Goal: Information Seeking & Learning: Learn about a topic

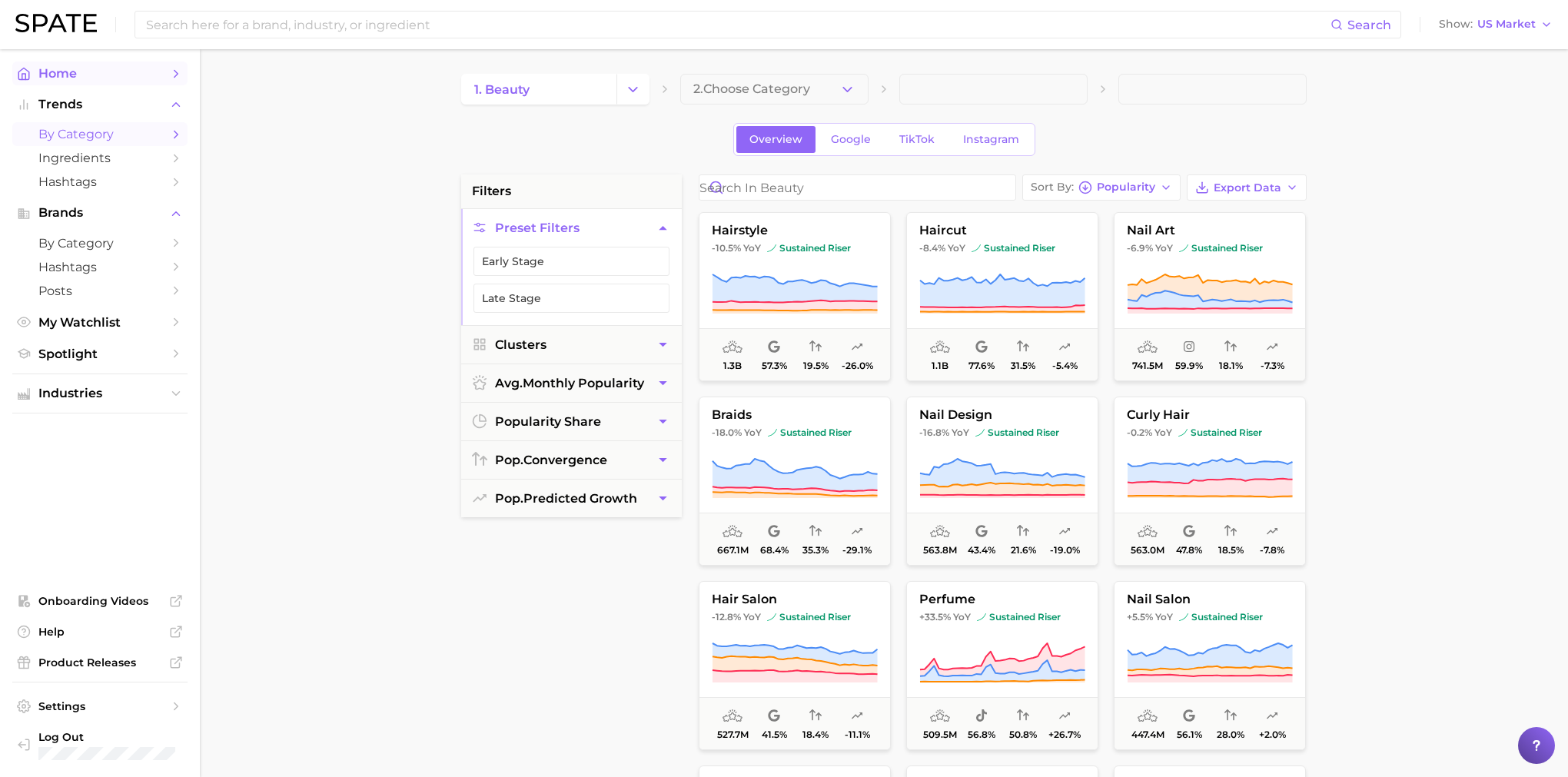
click at [92, 76] on span "Home" at bounding box center [100, 73] width 123 height 15
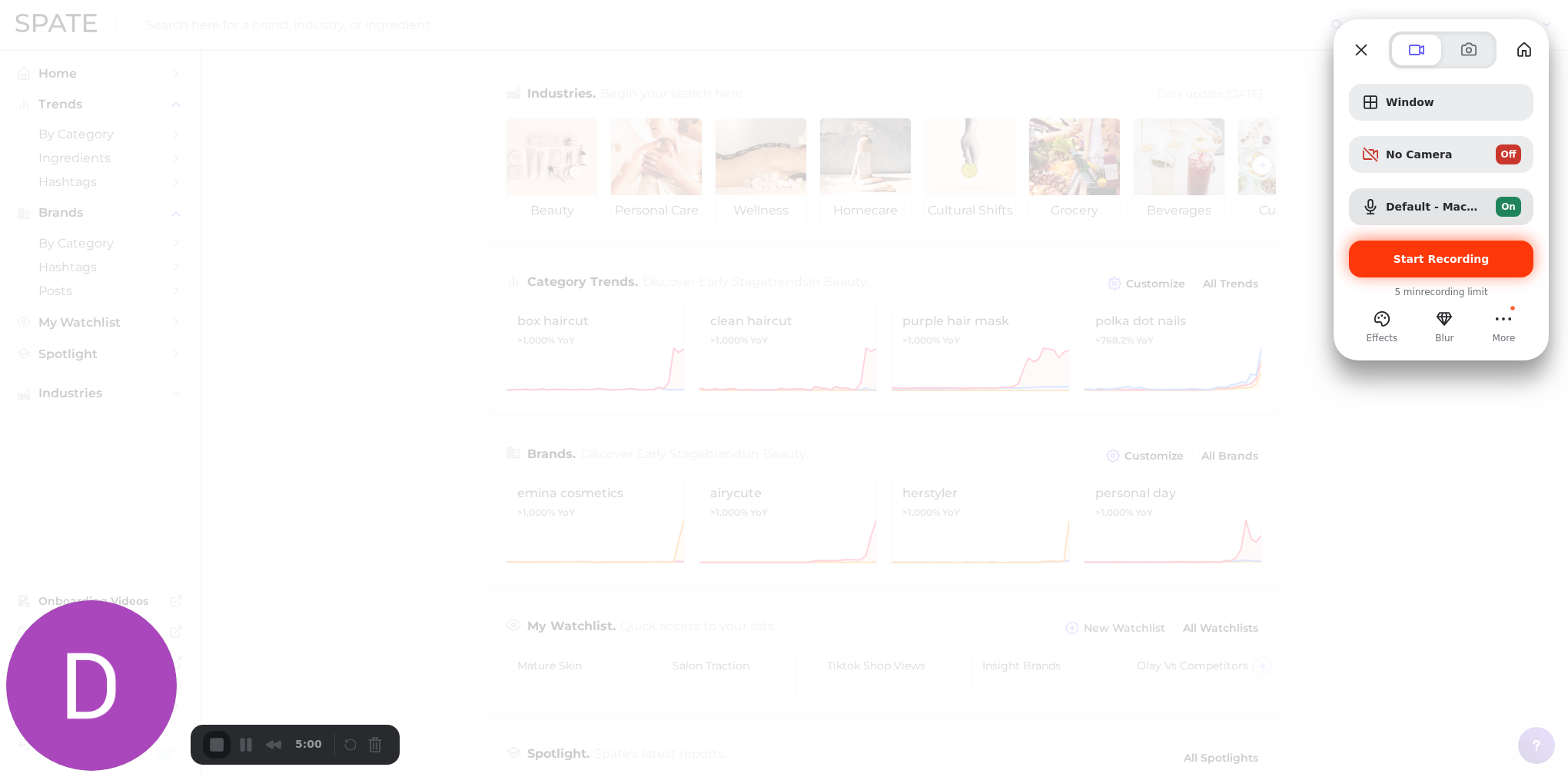
click at [1452, 266] on div "Start Recording" at bounding box center [1441, 259] width 185 height 37
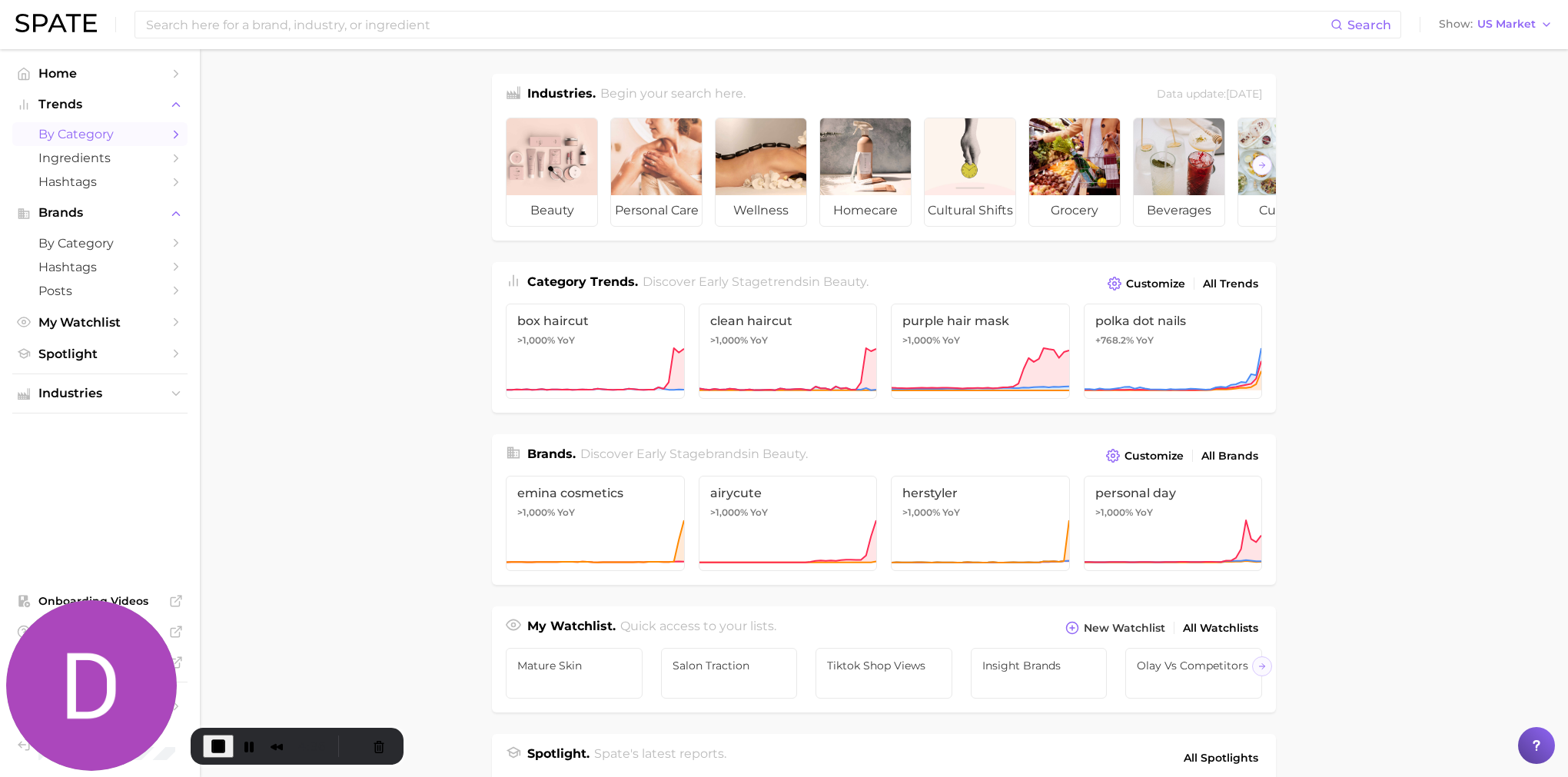
click at [150, 129] on span "by Category" at bounding box center [100, 134] width 123 height 15
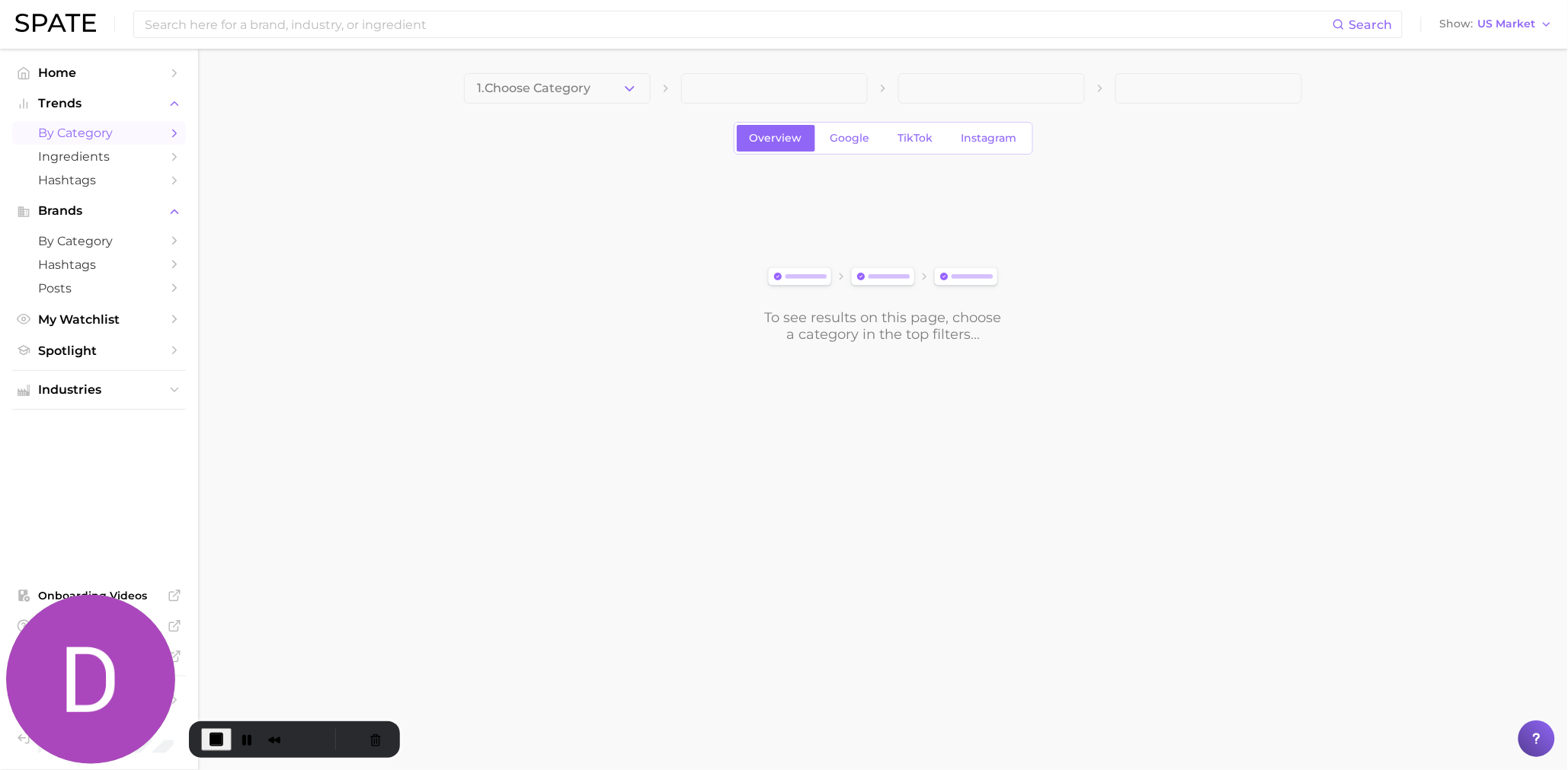
click at [570, 88] on span "1. Choose Category" at bounding box center [533, 88] width 114 height 14
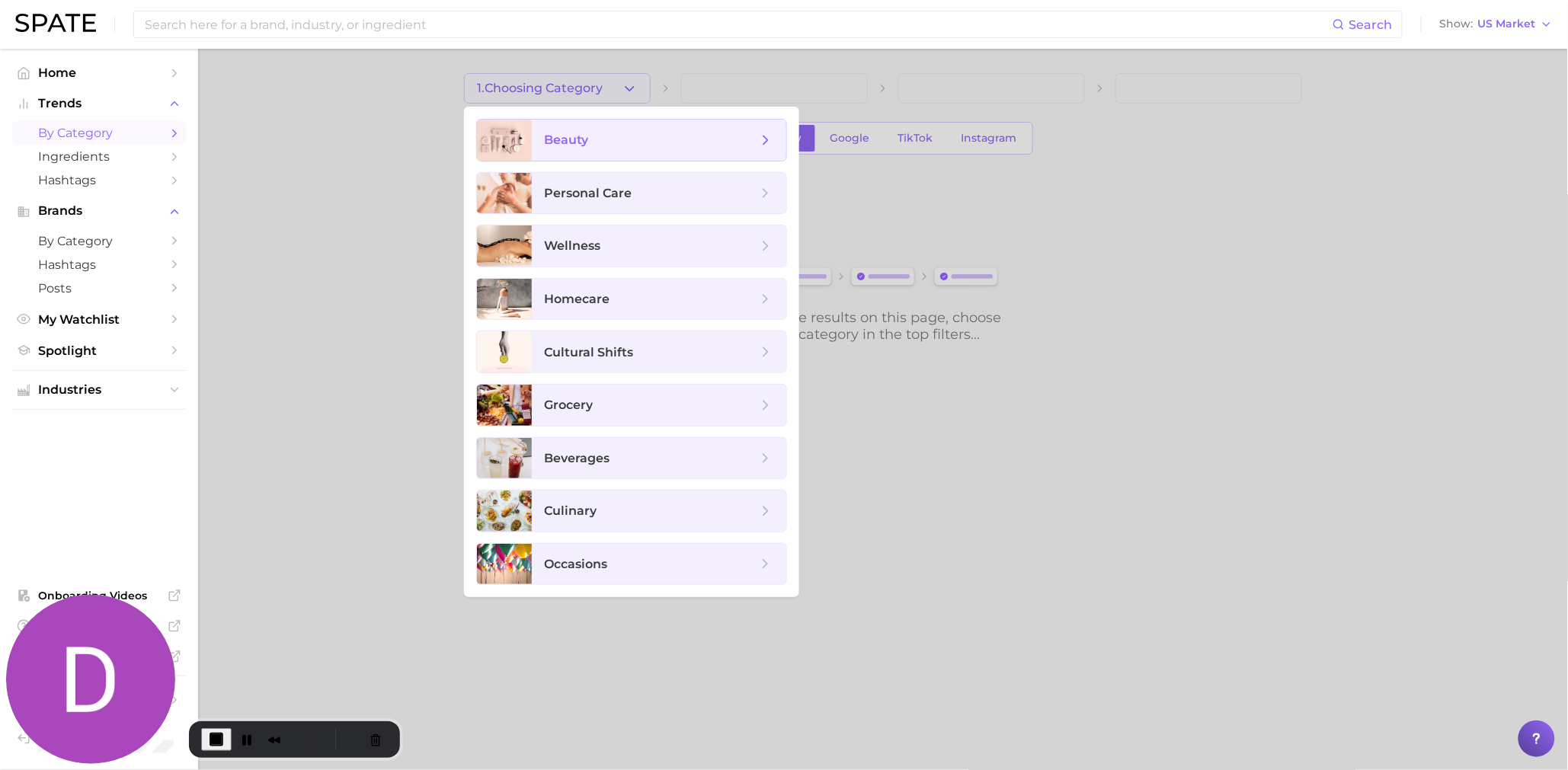
click at [637, 156] on span "beauty" at bounding box center [659, 140] width 255 height 41
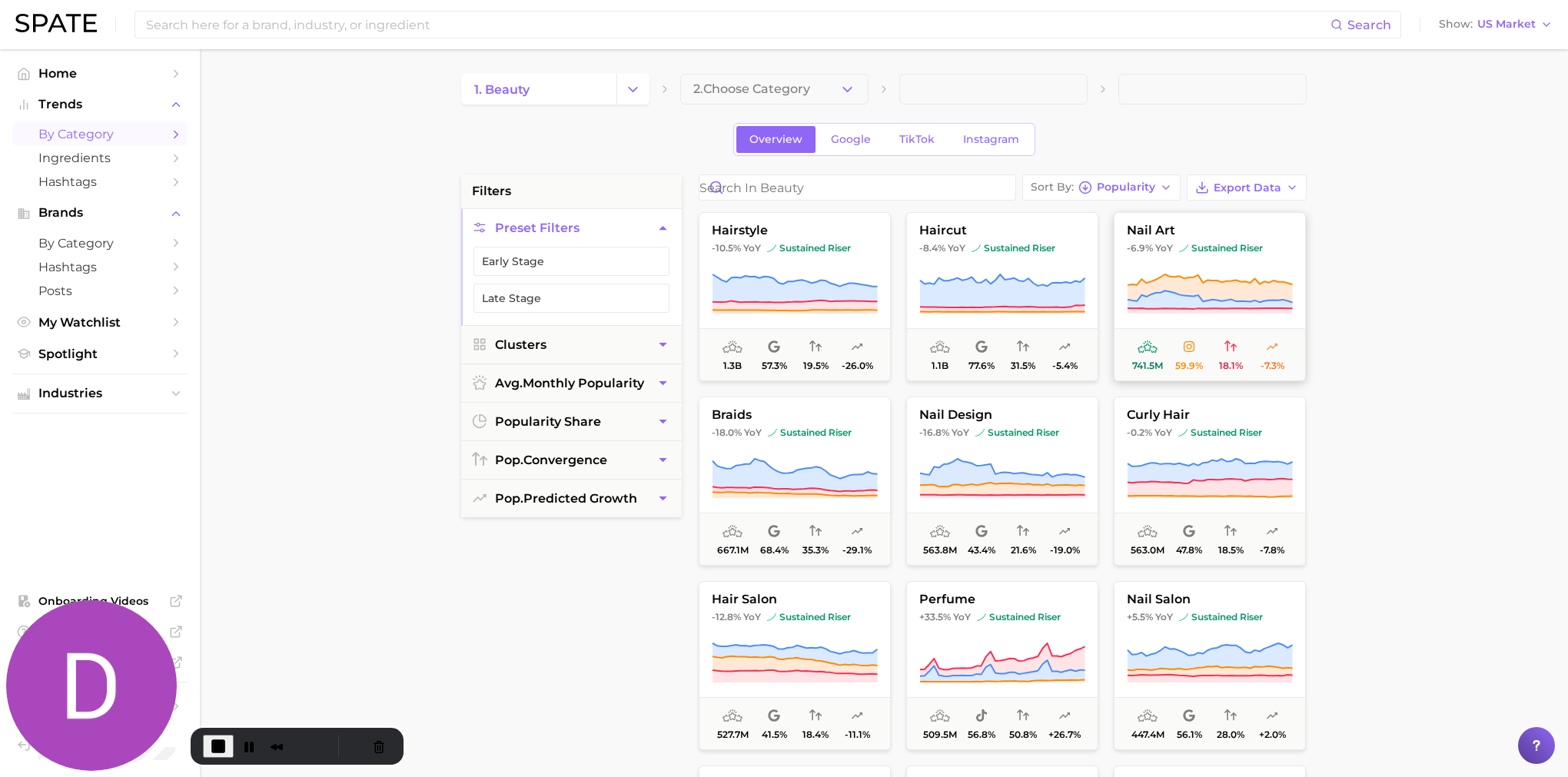
click at [1172, 300] on icon at bounding box center [1210, 299] width 166 height 18
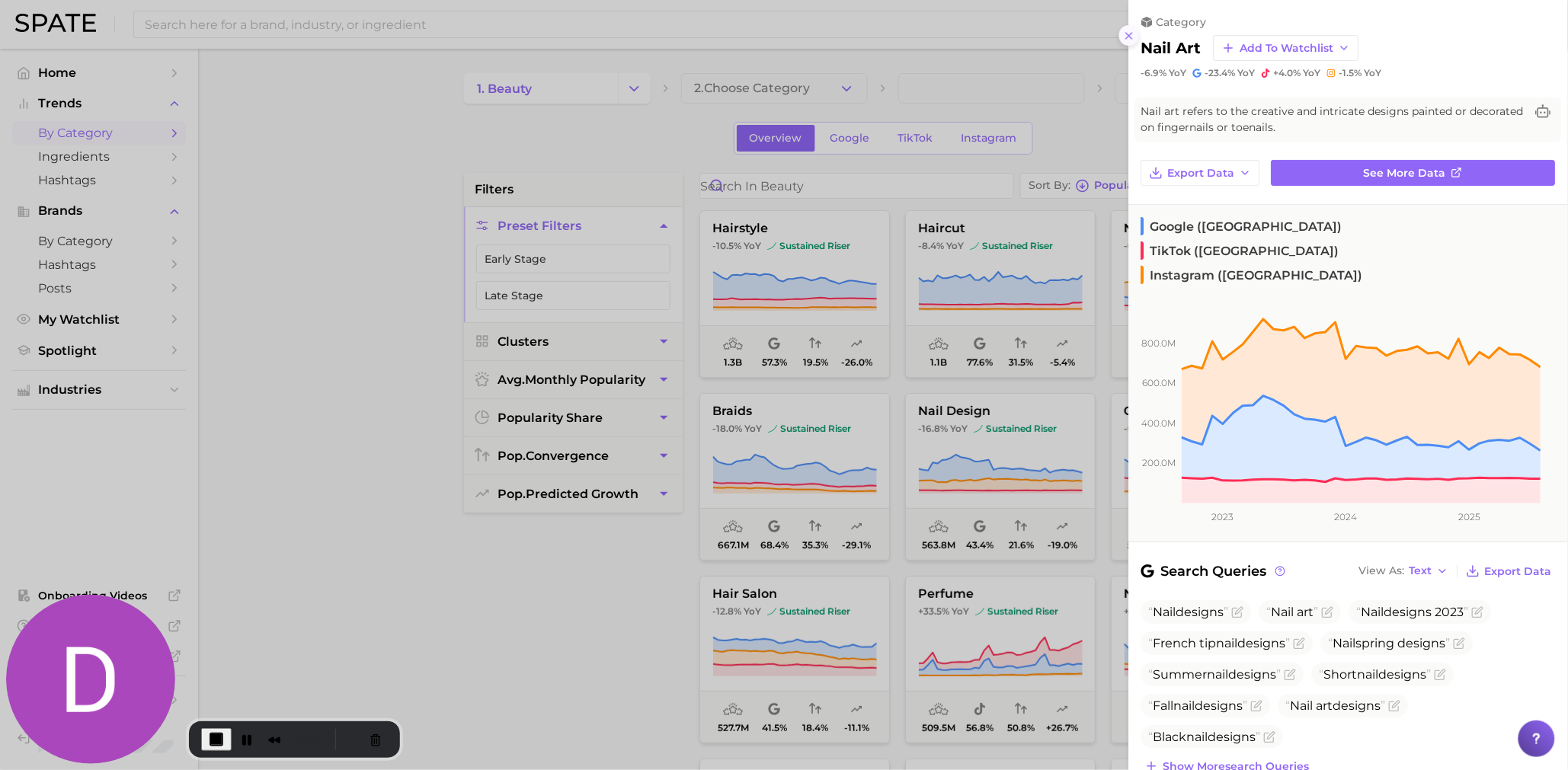
click at [1128, 31] on icon at bounding box center [1129, 36] width 12 height 12
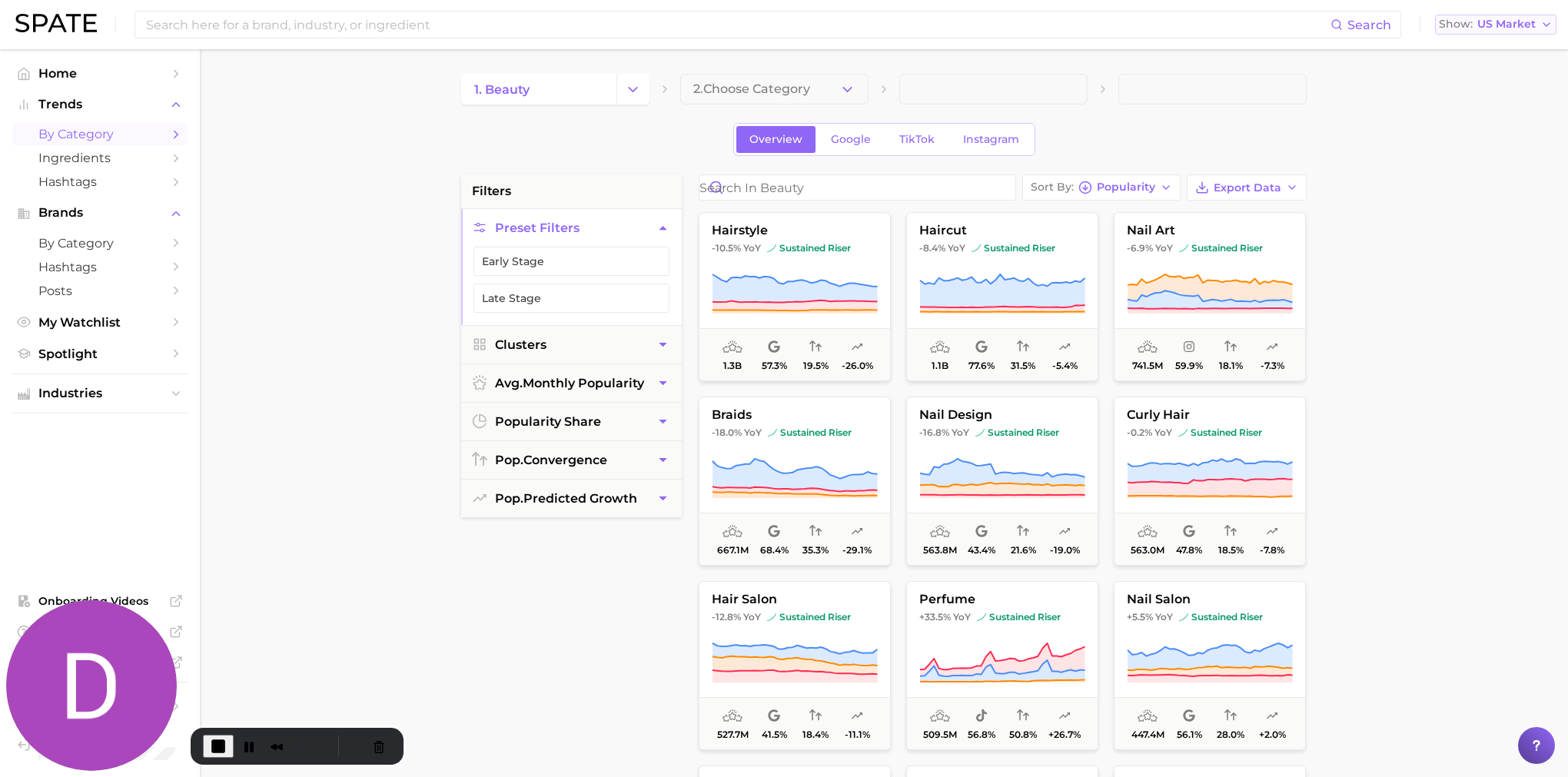
click at [1502, 28] on span "US Market" at bounding box center [1507, 24] width 59 height 9
click at [1356, 130] on main "1. beauty 2. Choose Category Overview Google TikTok Instagram filters Preset Fi…" at bounding box center [884, 632] width 1368 height 1166
click at [120, 353] on span "Spotlight" at bounding box center [100, 354] width 123 height 15
